Goal: Transaction & Acquisition: Book appointment/travel/reservation

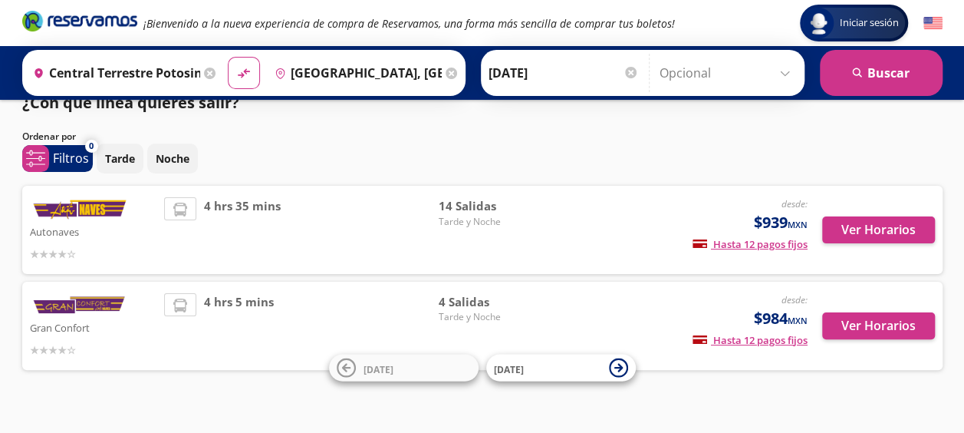
scroll to position [44, 0]
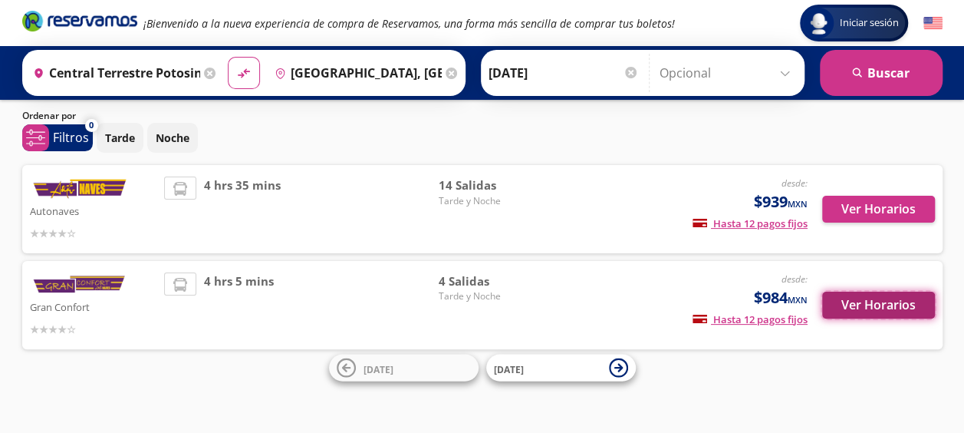
click at [871, 310] on button "Ver Horarios" at bounding box center [878, 304] width 113 height 27
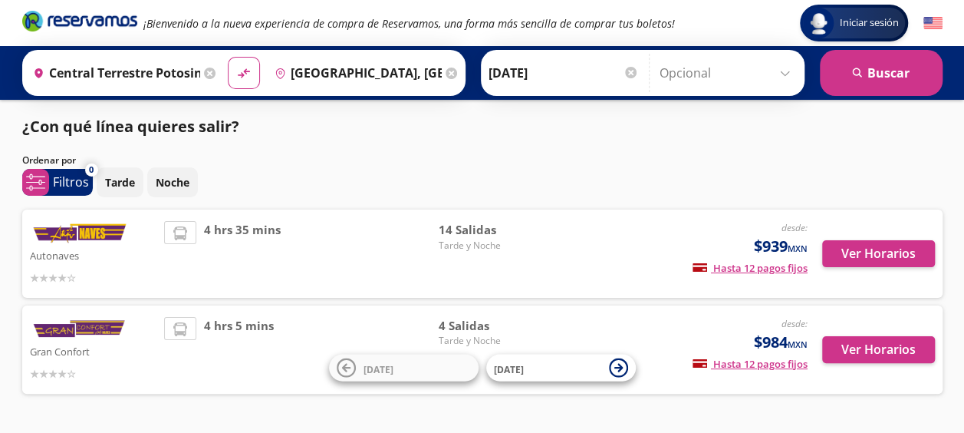
scroll to position [44, 0]
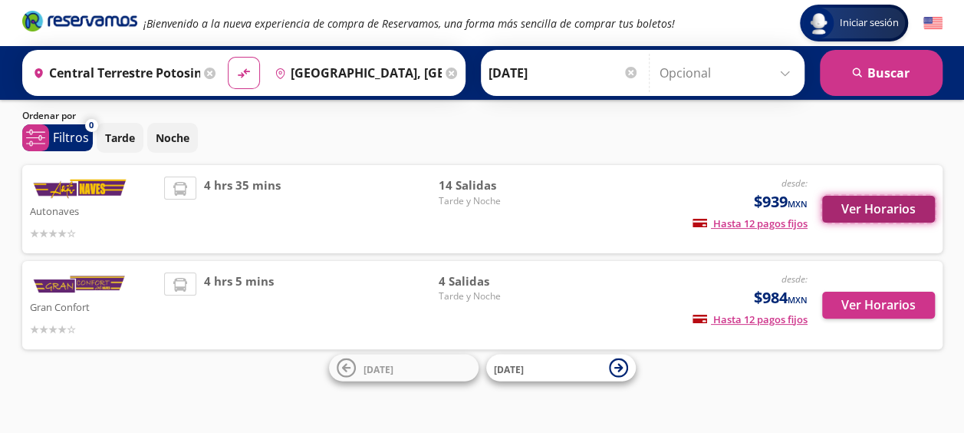
click at [876, 209] on button "Ver Horarios" at bounding box center [878, 209] width 113 height 27
